Goal: Task Accomplishment & Management: Use online tool/utility

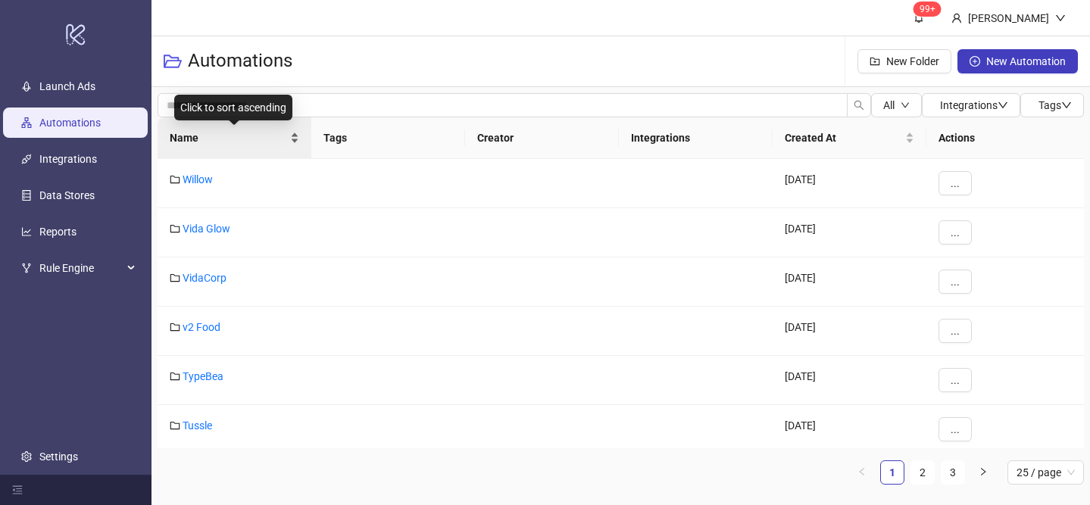
click at [292, 133] on div "Name" at bounding box center [235, 138] width 130 height 17
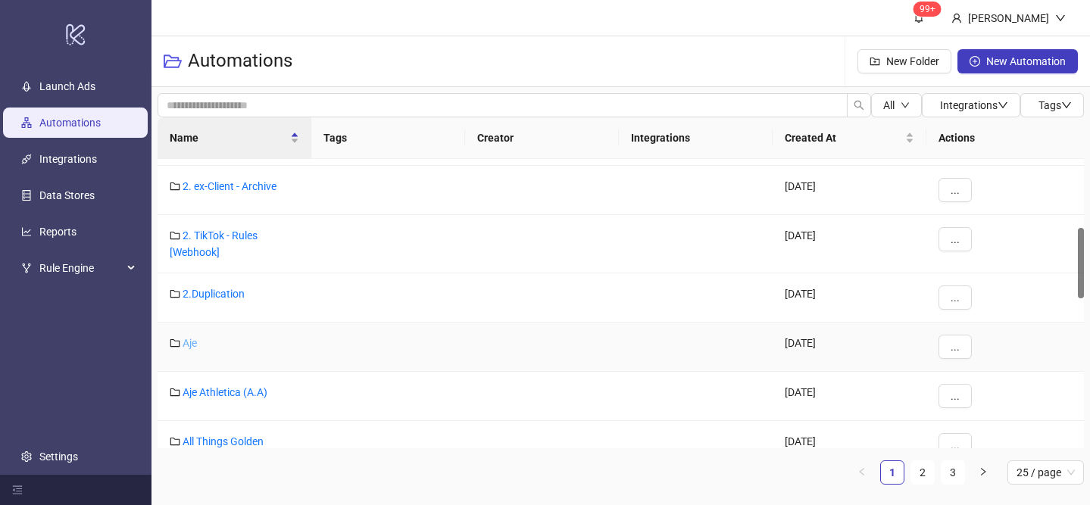
click at [192, 347] on link "Aje" at bounding box center [190, 343] width 14 height 12
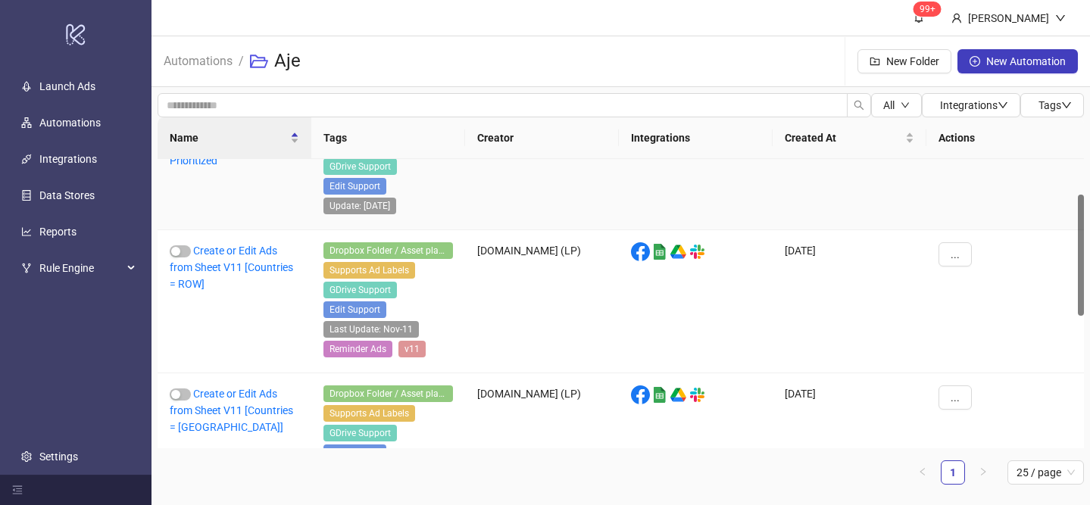
scroll to position [86, 0]
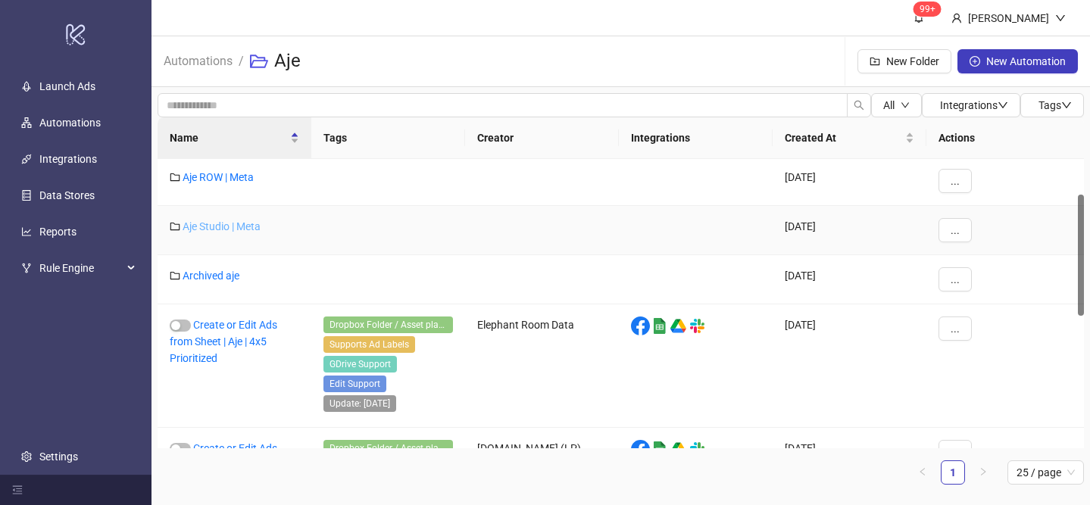
click at [236, 230] on link "Aje Studio | Meta" at bounding box center [222, 226] width 78 height 12
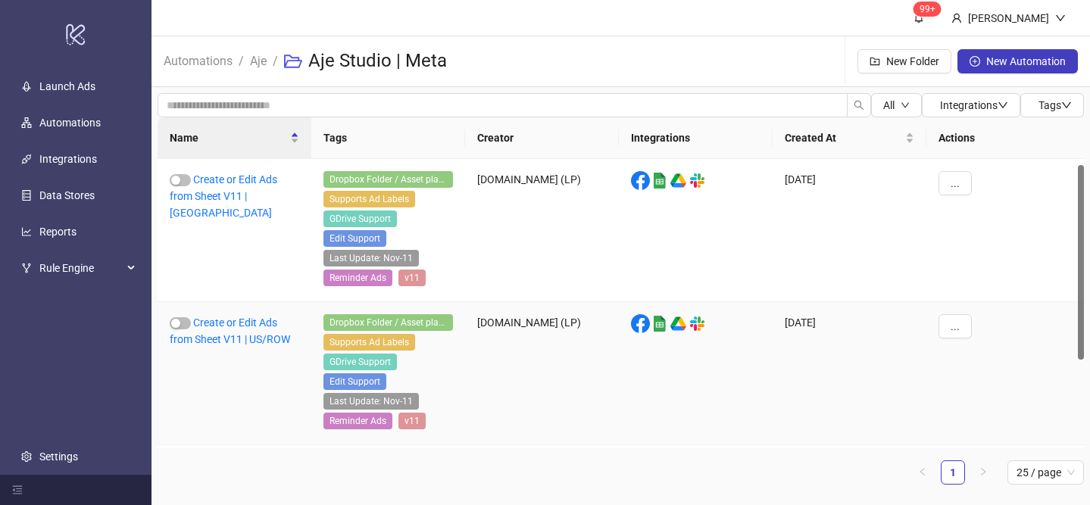
scroll to position [140, 0]
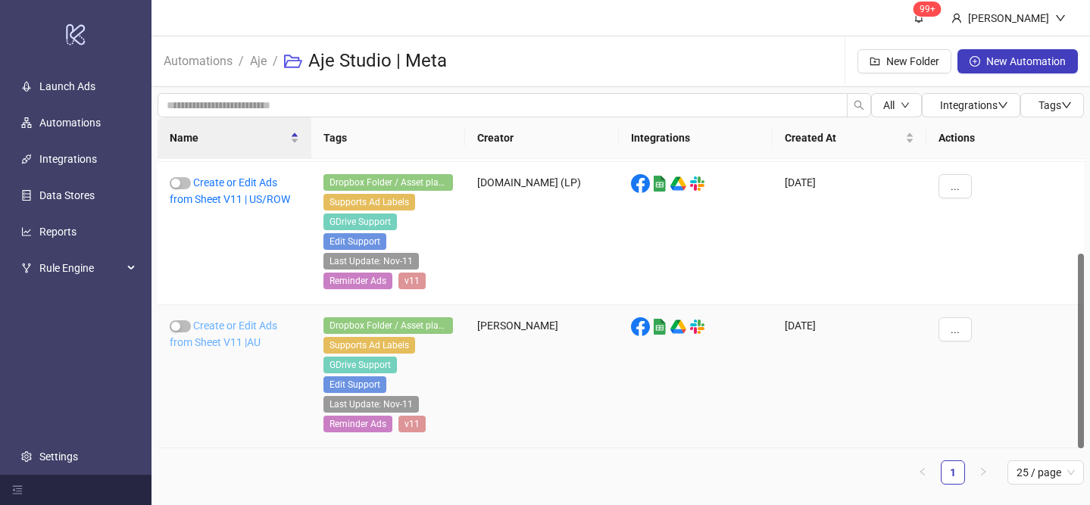
click at [242, 330] on link "Create or Edit Ads from Sheet V11 |AU" at bounding box center [224, 334] width 108 height 29
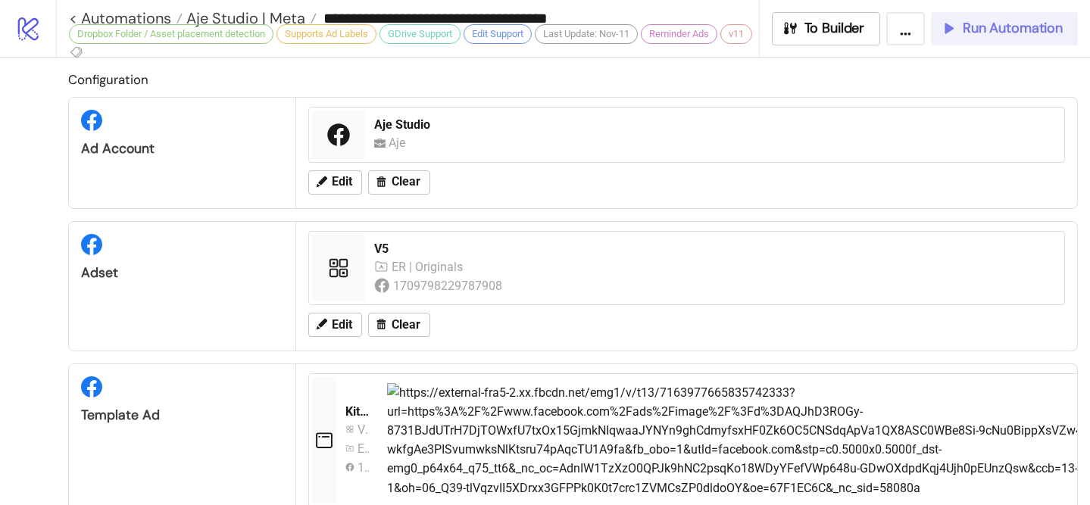
click at [999, 42] on button "Run Automation" at bounding box center [1004, 28] width 147 height 33
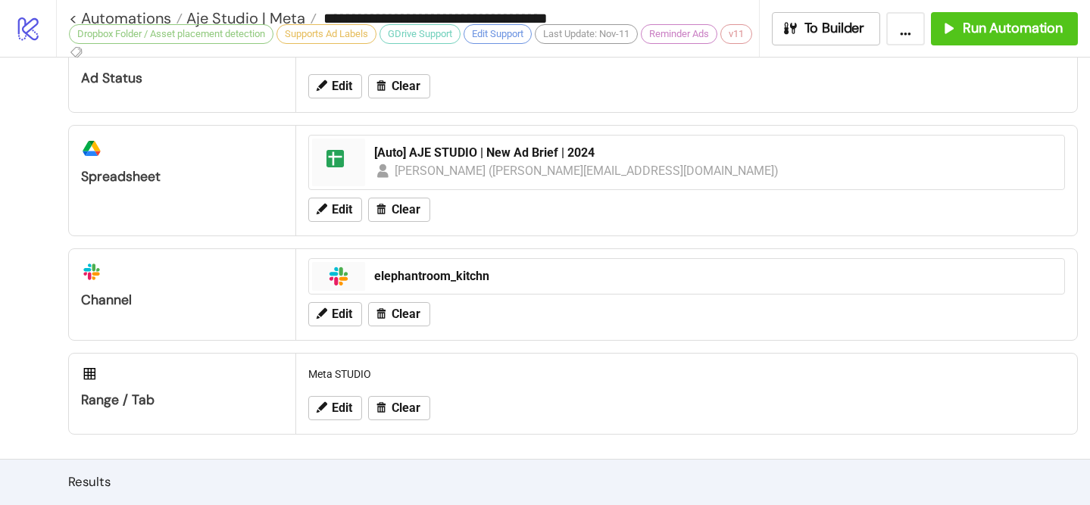
scroll to position [964, 0]
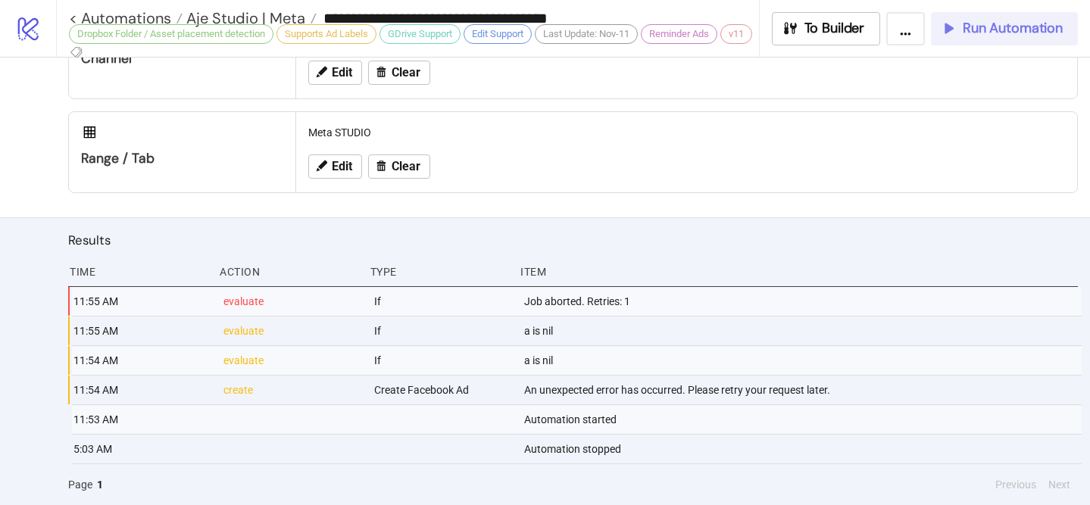
click at [988, 30] on span "Run Automation" at bounding box center [1013, 28] width 100 height 17
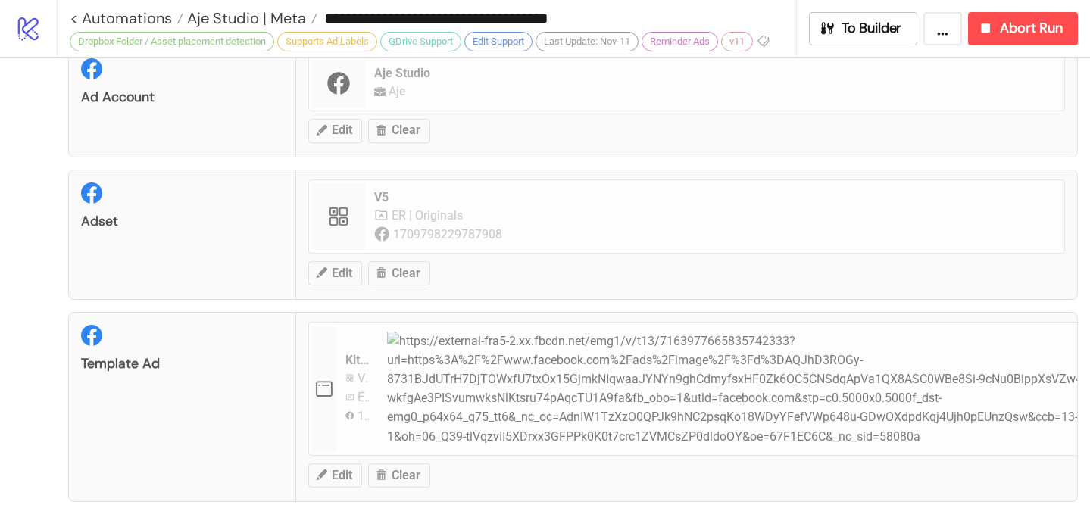
scroll to position [0, 0]
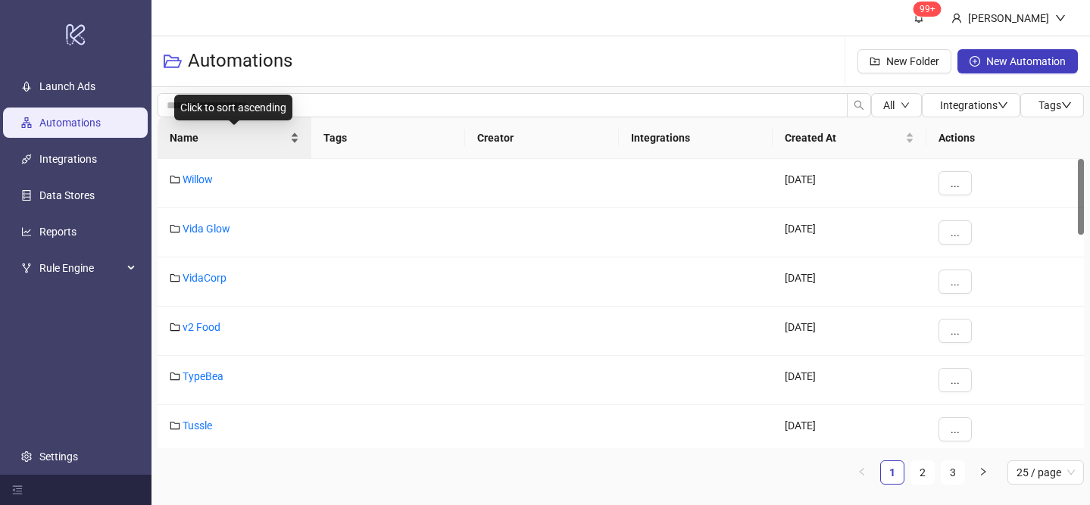
click at [299, 131] on div "Name" at bounding box center [235, 138] width 130 height 17
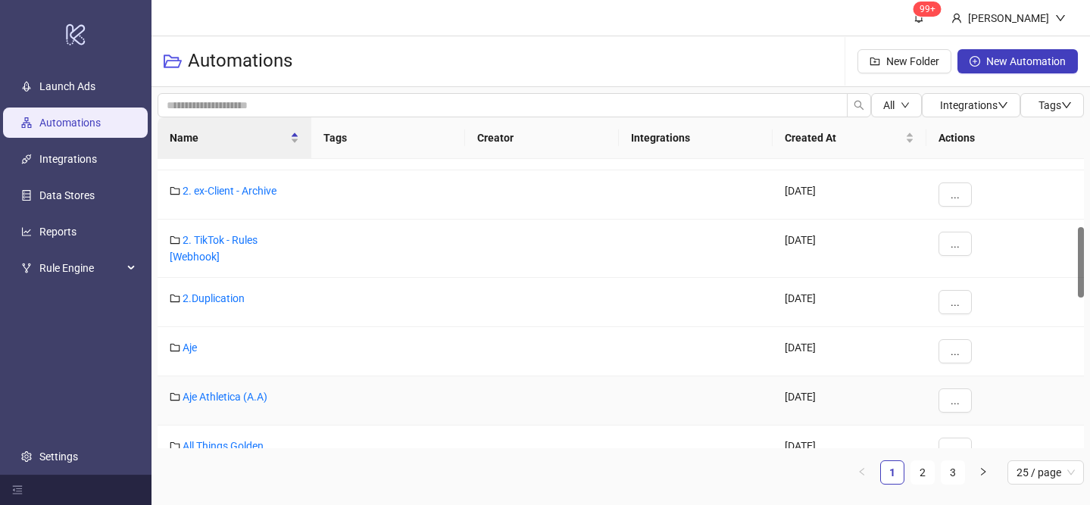
scroll to position [280, 0]
click at [187, 354] on div "Aje" at bounding box center [235, 351] width 154 height 49
click at [187, 351] on link "Aje" at bounding box center [190, 347] width 14 height 12
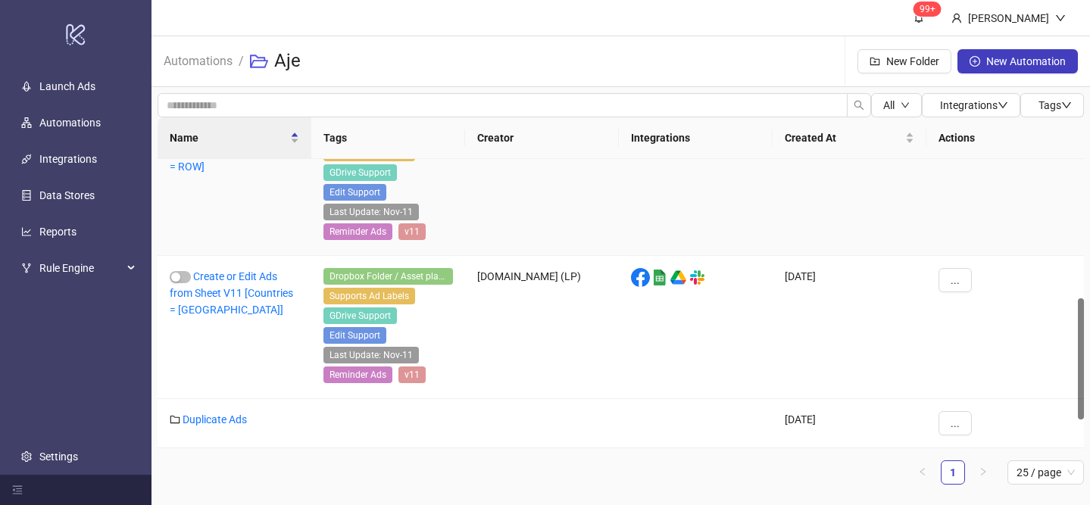
scroll to position [401, 0]
click at [223, 422] on link "Duplicate Ads" at bounding box center [215, 420] width 64 height 12
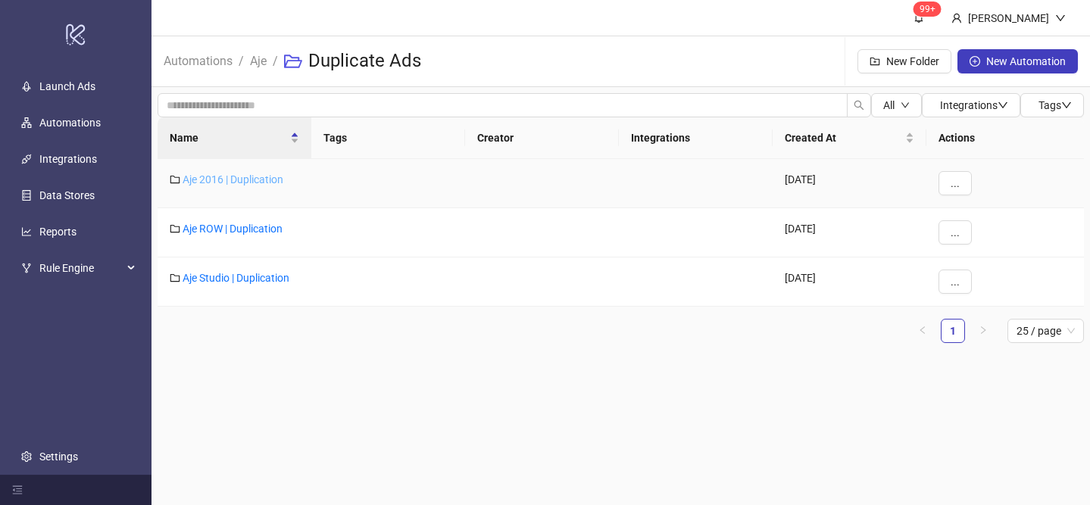
click at [250, 178] on link "Aje 2016 | Duplication" at bounding box center [233, 179] width 101 height 12
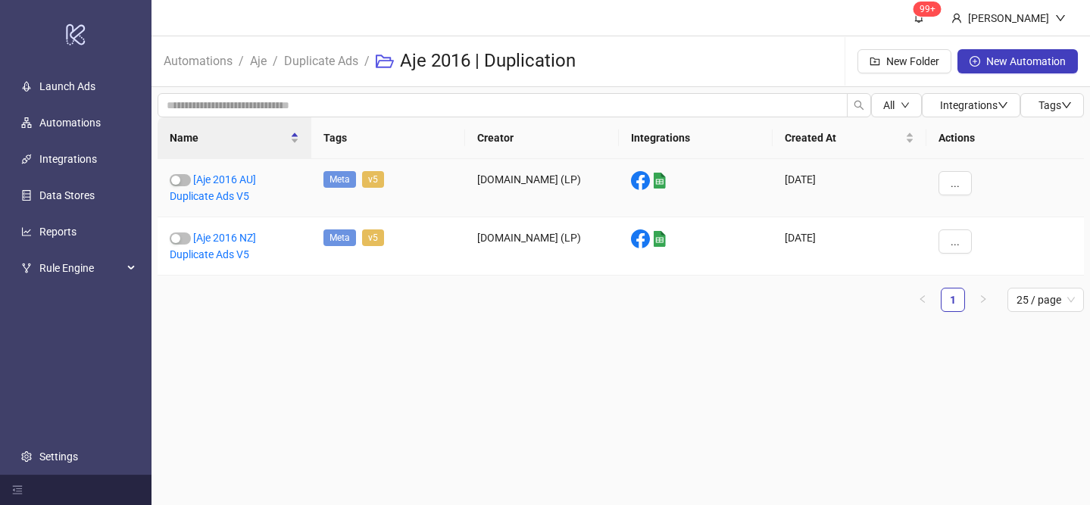
click at [228, 186] on div "[Aje 2016 AU] Duplicate Ads V5" at bounding box center [235, 188] width 154 height 58
click at [239, 177] on link "[Aje 2016 AU] Duplicate Ads V5" at bounding box center [213, 187] width 86 height 29
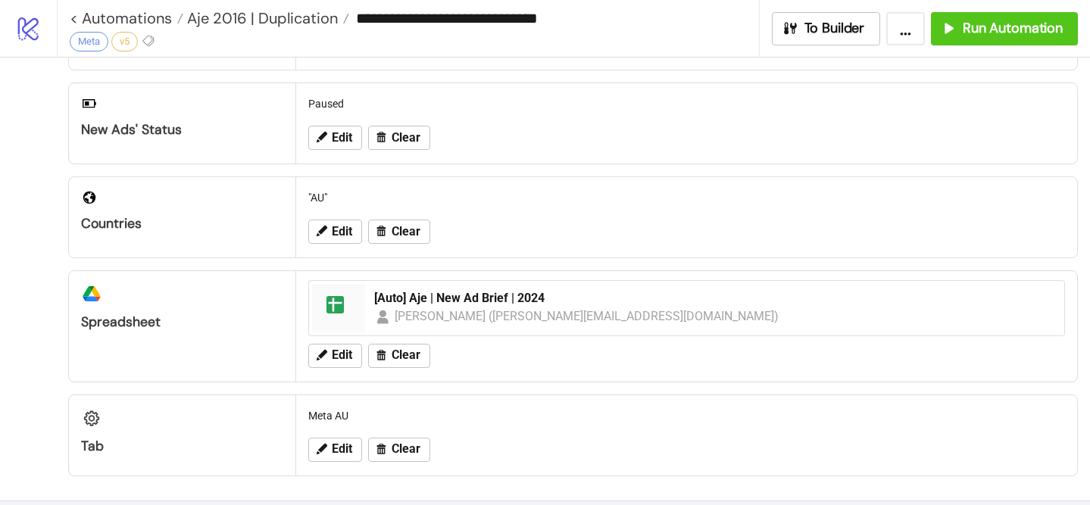
scroll to position [335, 0]
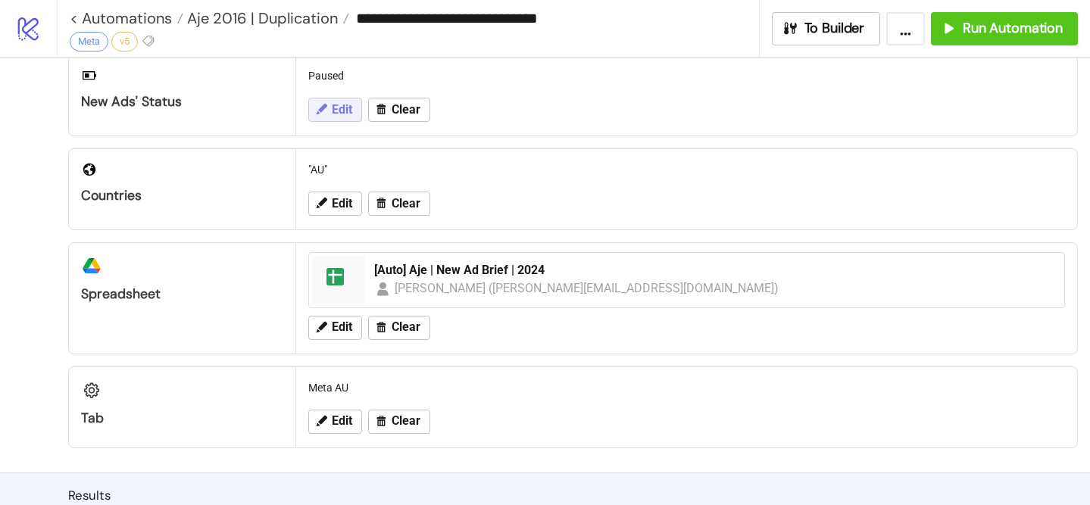
click at [336, 117] on button "Edit" at bounding box center [335, 110] width 54 height 24
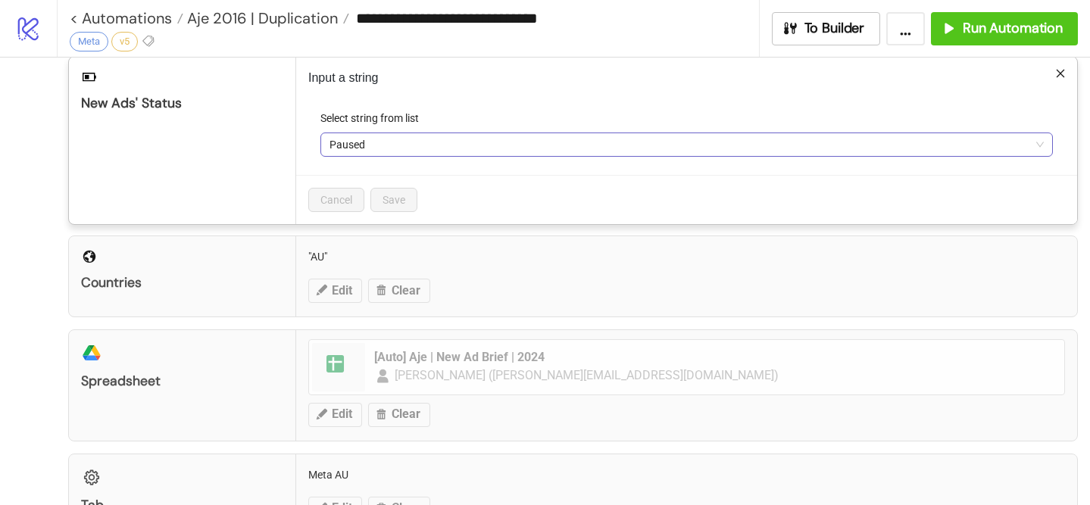
click at [375, 154] on span "Paused" at bounding box center [687, 144] width 714 height 23
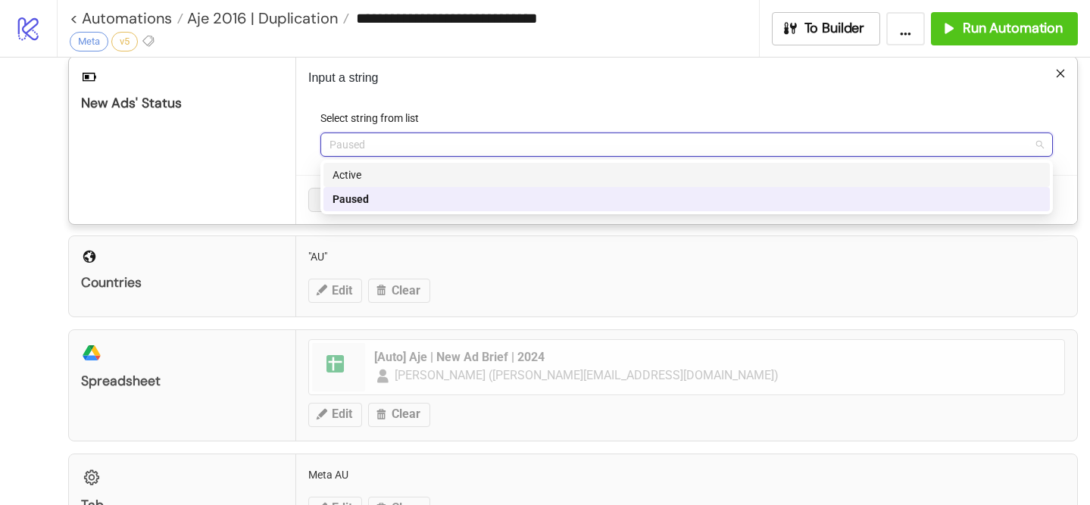
click at [378, 183] on div "Active" at bounding box center [687, 175] width 727 height 24
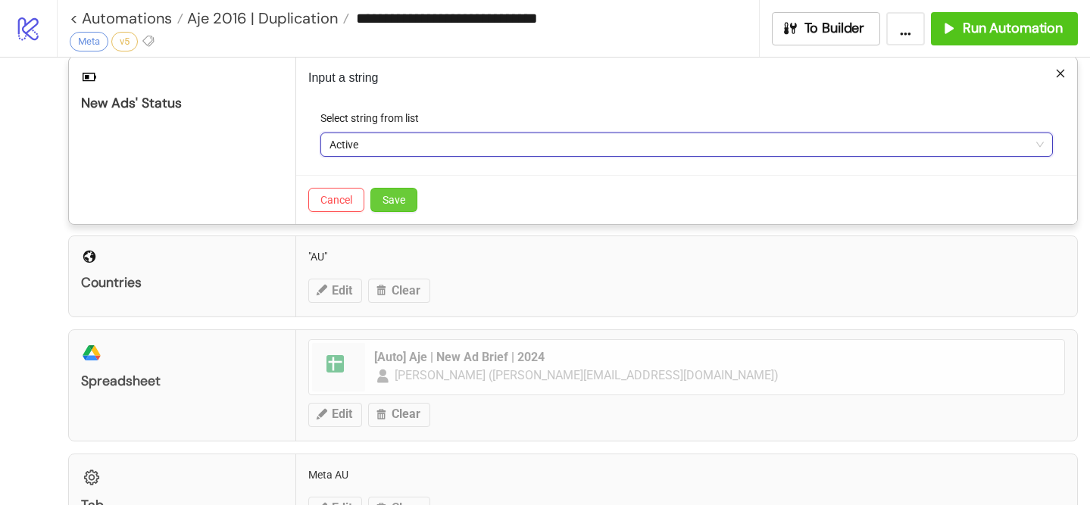
click at [391, 200] on span "Save" at bounding box center [394, 200] width 23 height 12
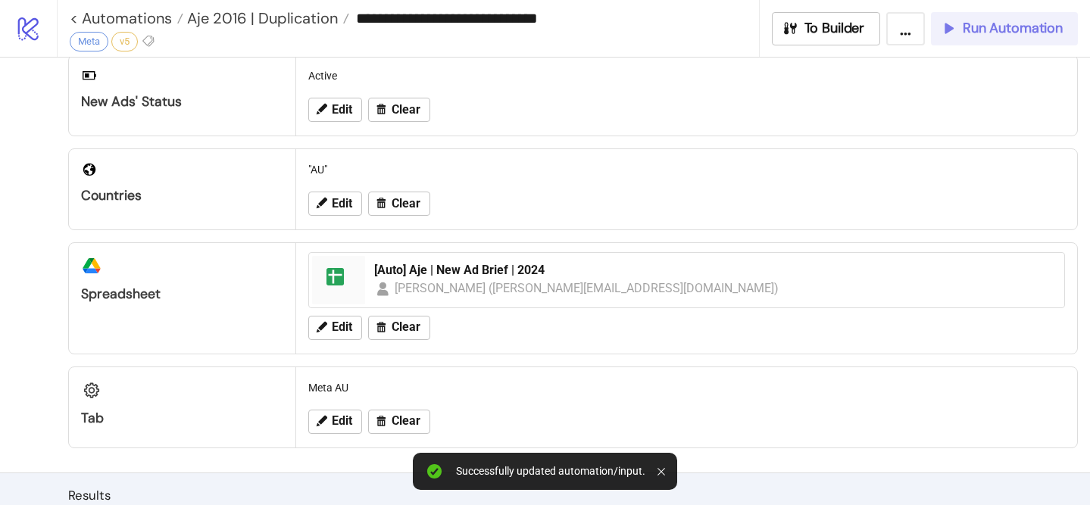
click at [1002, 34] on span "Run Automation" at bounding box center [1013, 28] width 100 height 17
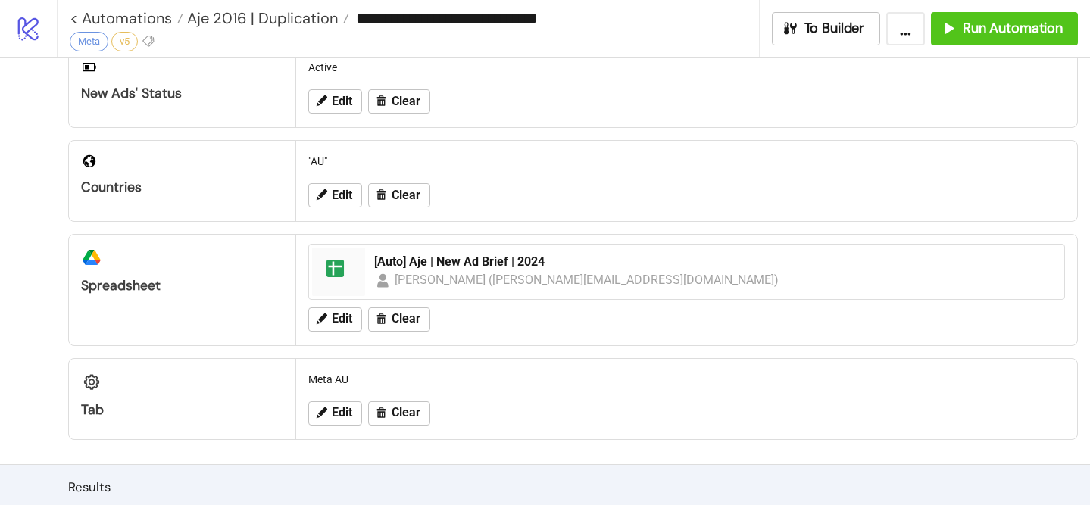
scroll to position [0, 0]
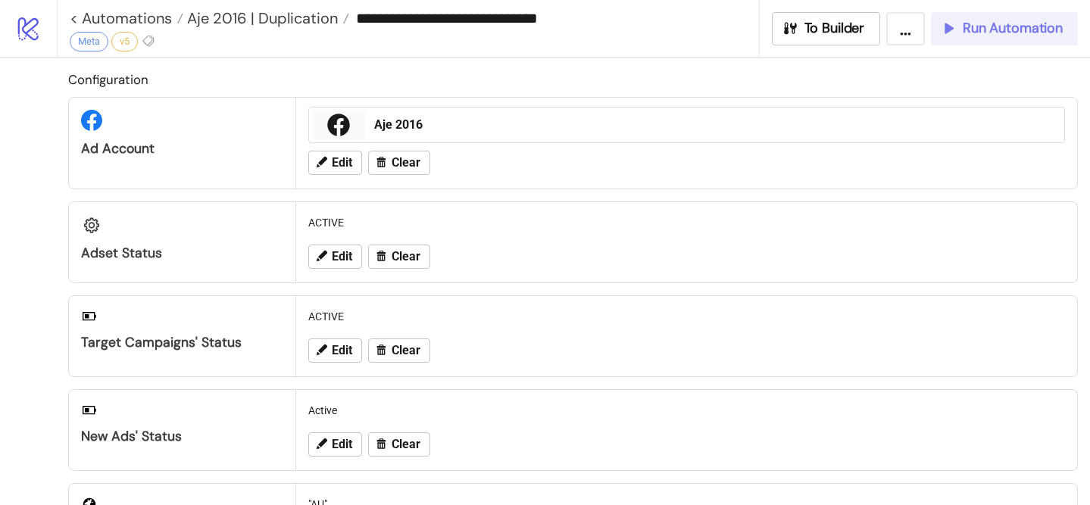
click at [1002, 18] on button "Run Automation" at bounding box center [1004, 28] width 147 height 33
click at [971, 33] on span "Run Automation" at bounding box center [1013, 28] width 100 height 17
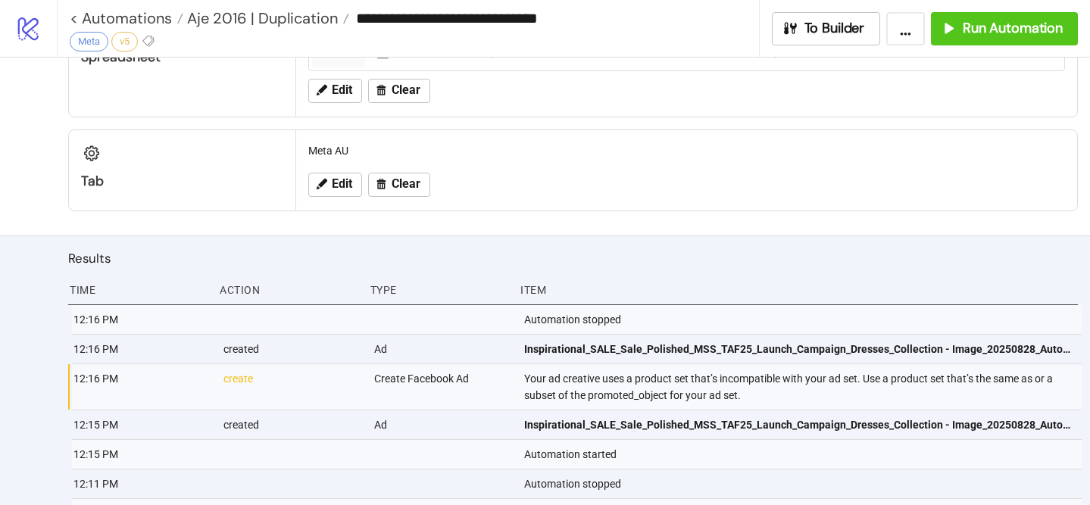
scroll to position [576, 0]
